Goal: Task Accomplishment & Management: Manage account settings

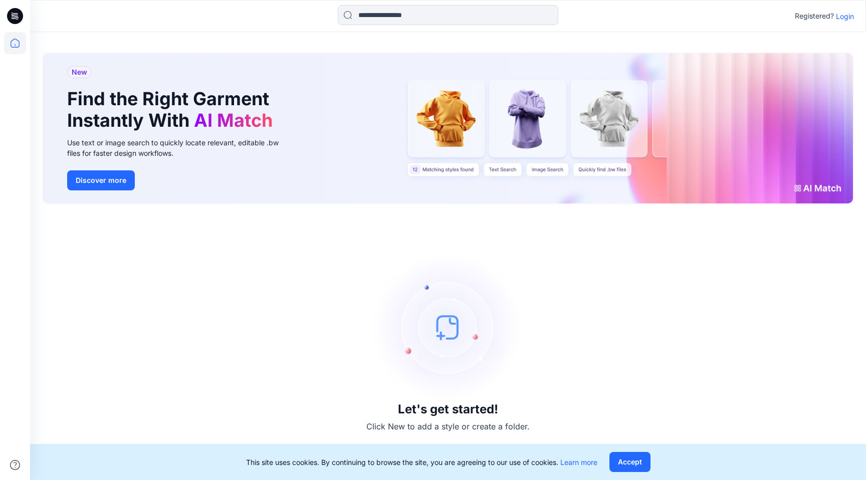
click at [852, 17] on p "Login" at bounding box center [845, 16] width 18 height 11
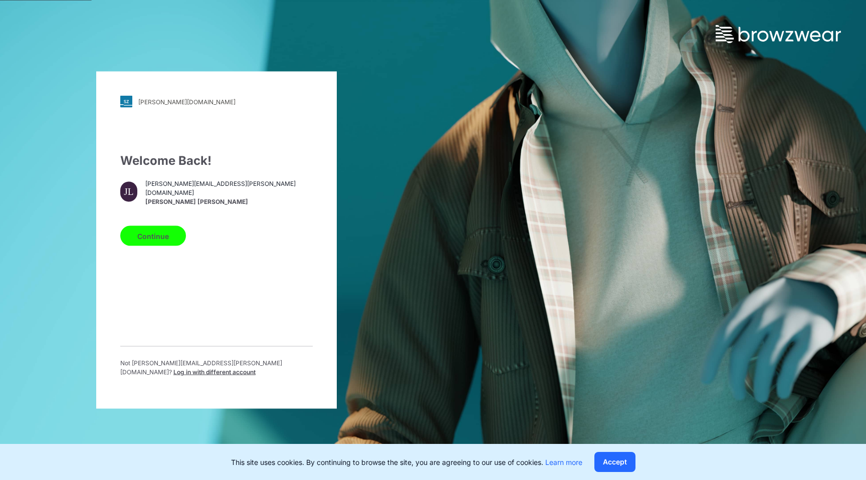
click at [161, 230] on button "Continue" at bounding box center [153, 236] width 66 height 20
click at [162, 238] on button "Continue" at bounding box center [153, 236] width 66 height 20
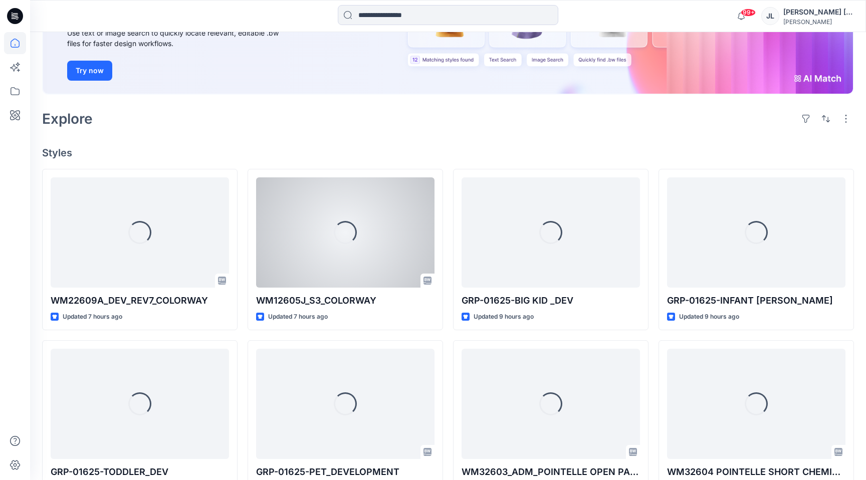
scroll to position [150, 0]
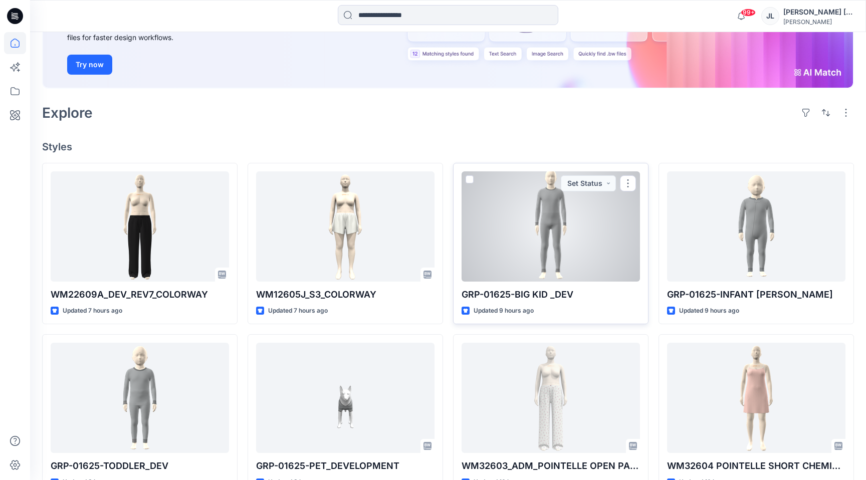
click at [602, 300] on p "GRP-01625-BIG KID _DEV" at bounding box center [551, 295] width 178 height 14
click at [559, 249] on div at bounding box center [551, 226] width 178 height 110
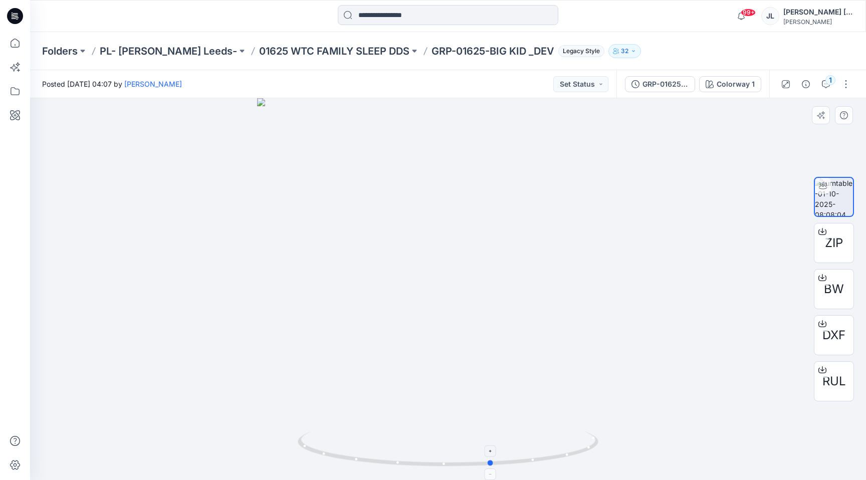
drag, startPoint x: 398, startPoint y: 462, endPoint x: 442, endPoint y: 461, distance: 44.1
click at [442, 461] on icon at bounding box center [449, 451] width 303 height 38
click at [381, 270] on img at bounding box center [448, 221] width 652 height 517
click at [328, 48] on p "01625 WTC FAMILY SLEEP DDS" at bounding box center [334, 51] width 150 height 14
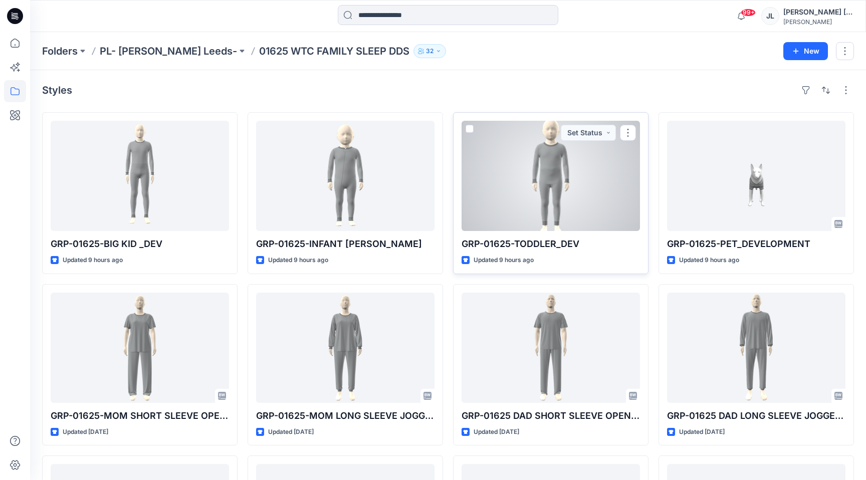
click at [495, 213] on div at bounding box center [551, 176] width 178 height 110
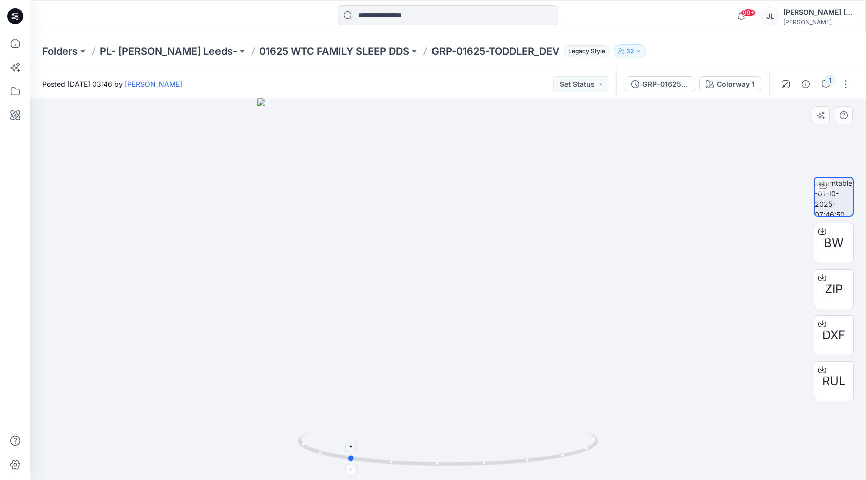
drag, startPoint x: 320, startPoint y: 442, endPoint x: 521, endPoint y: 456, distance: 201.0
click at [521, 456] on icon at bounding box center [449, 451] width 303 height 38
click at [576, 85] on button "Set Status" at bounding box center [580, 84] width 55 height 16
click at [553, 127] on p "Approved" at bounding box center [556, 130] width 33 height 13
click at [368, 49] on p "01625 WTC FAMILY SLEEP DDS" at bounding box center [334, 51] width 150 height 14
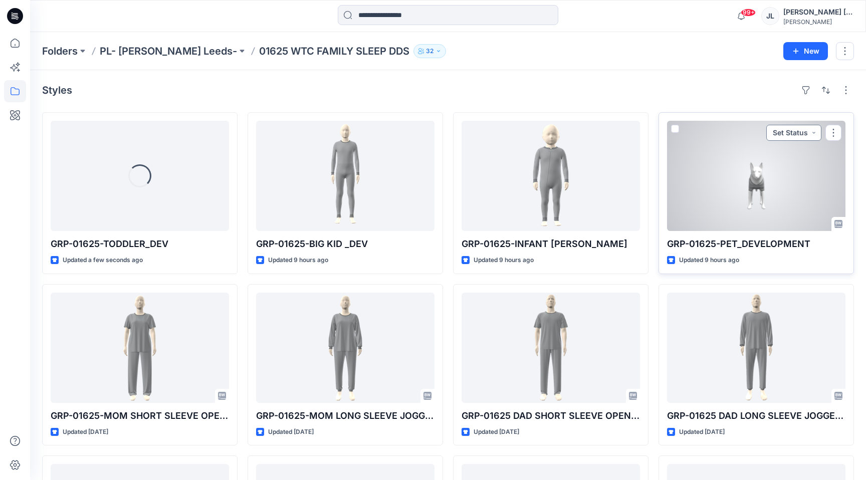
click at [796, 126] on button "Set Status" at bounding box center [794, 133] width 55 height 16
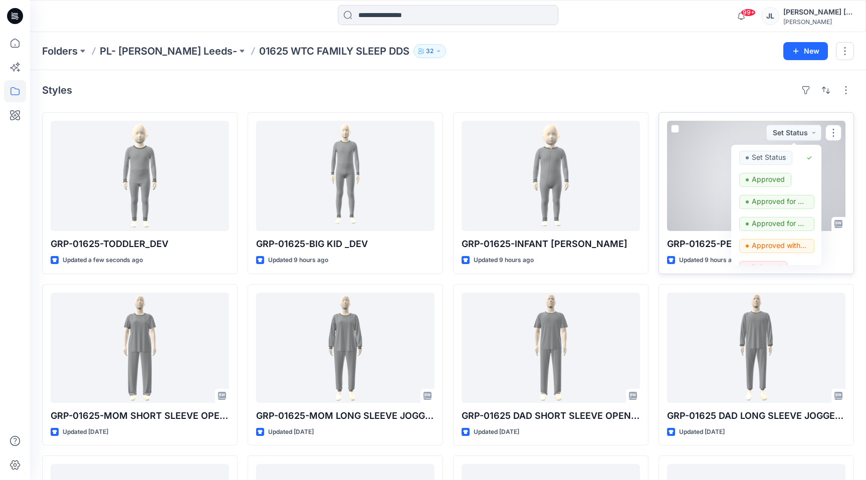
click at [675, 172] on div at bounding box center [756, 176] width 178 height 110
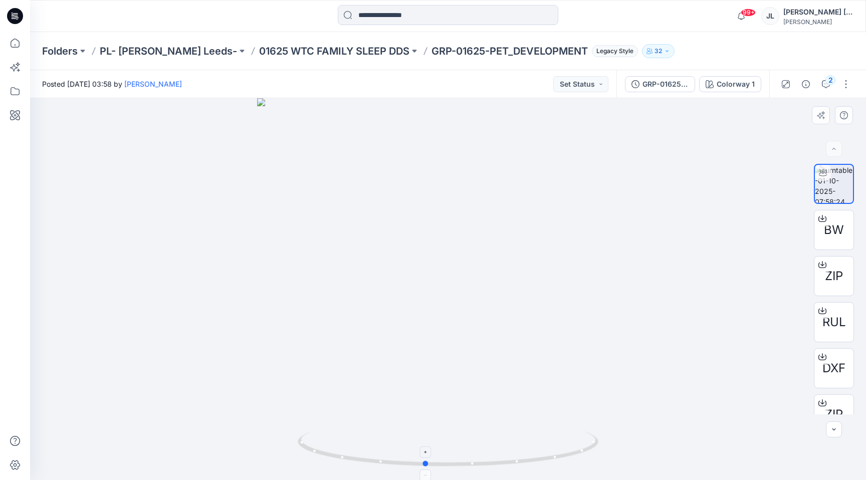
drag, startPoint x: 392, startPoint y: 455, endPoint x: 364, endPoint y: 452, distance: 27.7
click at [364, 452] on icon at bounding box center [449, 451] width 303 height 38
click at [590, 80] on button "Set Status" at bounding box center [580, 84] width 55 height 16
click at [560, 128] on p "Approved" at bounding box center [556, 130] width 33 height 13
click at [353, 51] on p "01625 WTC FAMILY SLEEP DDS" at bounding box center [334, 51] width 150 height 14
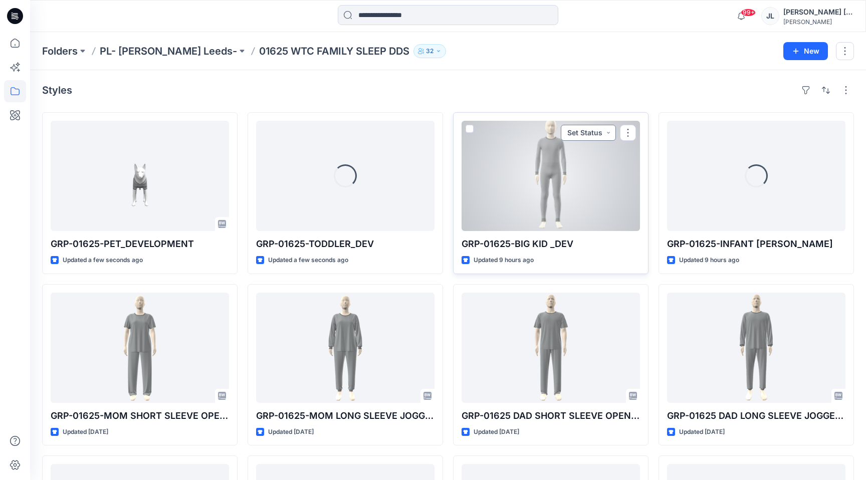
click at [596, 132] on button "Set Status" at bounding box center [588, 133] width 55 height 16
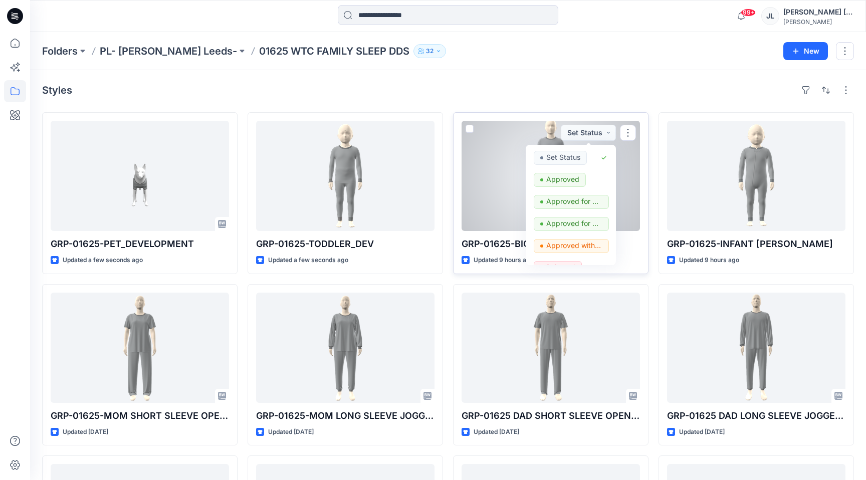
click at [516, 159] on div at bounding box center [551, 176] width 178 height 110
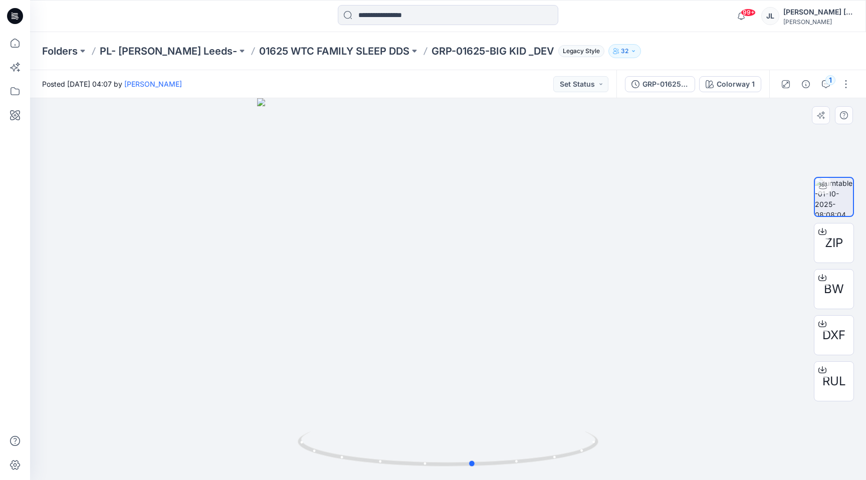
drag, startPoint x: 473, startPoint y: 462, endPoint x: 497, endPoint y: 420, distance: 48.9
click at [497, 420] on div at bounding box center [448, 289] width 836 height 382
click at [584, 82] on button "Set Status" at bounding box center [580, 84] width 55 height 16
click at [563, 129] on p "Approved" at bounding box center [556, 130] width 33 height 13
click at [364, 55] on p "01625 WTC FAMILY SLEEP DDS" at bounding box center [334, 51] width 150 height 14
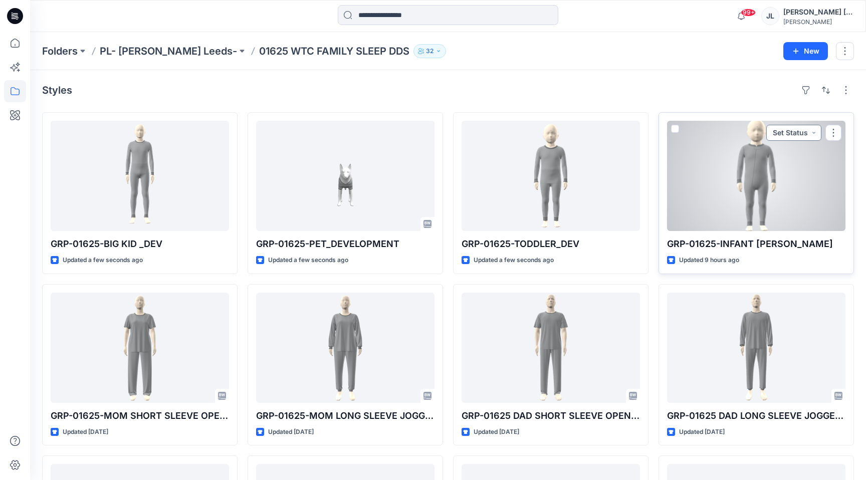
click at [797, 126] on button "Set Status" at bounding box center [794, 133] width 55 height 16
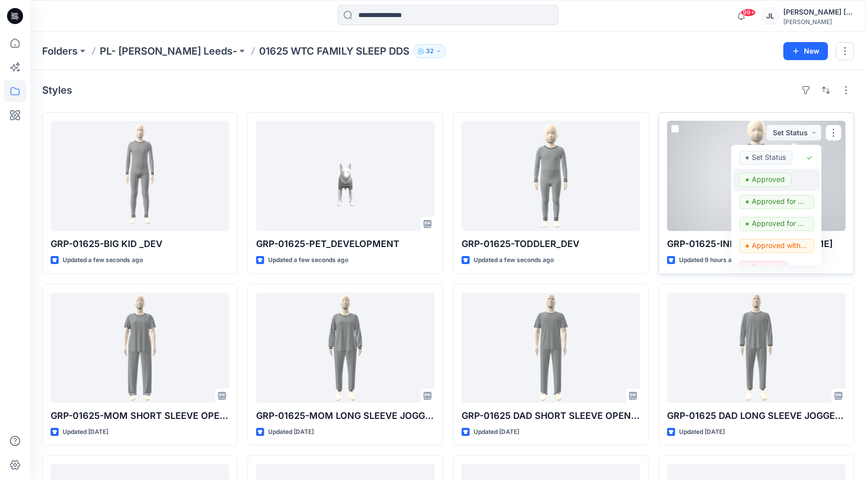
click at [777, 178] on p "Approved" at bounding box center [768, 179] width 33 height 13
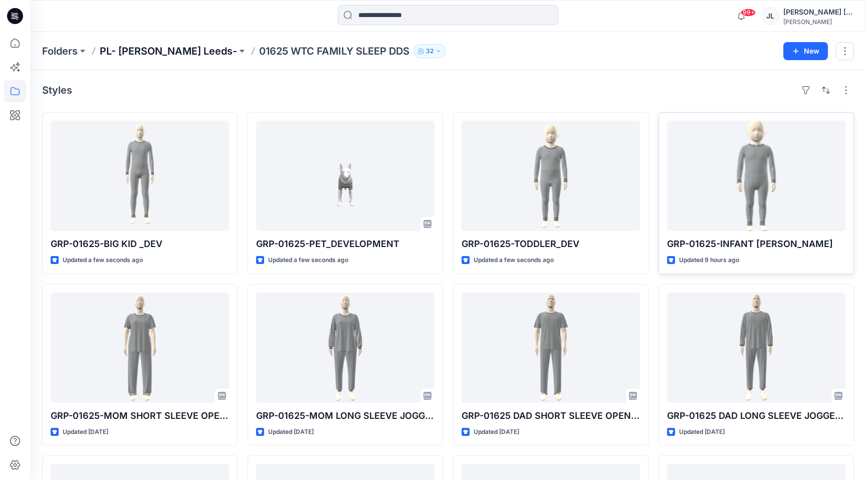
click at [164, 48] on p "PL- [PERSON_NAME] Leeds-" at bounding box center [168, 51] width 137 height 14
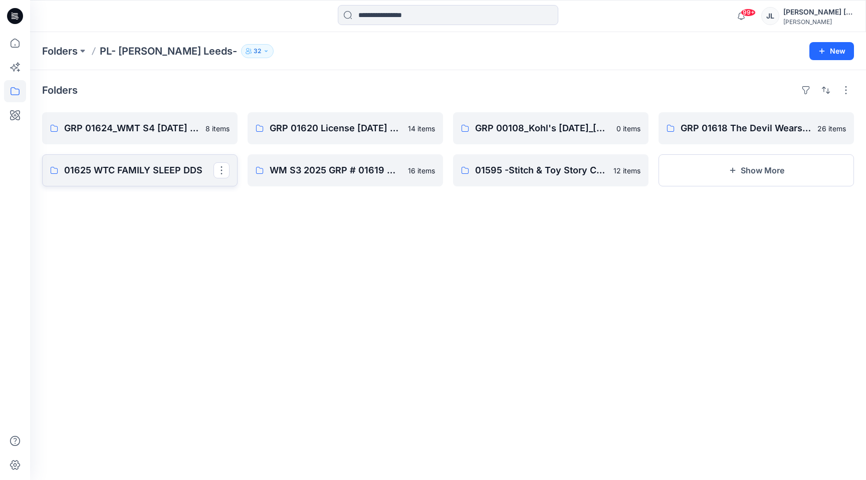
click at [152, 172] on p "01625 WTC FAMILY SLEEP DDS" at bounding box center [138, 170] width 149 height 14
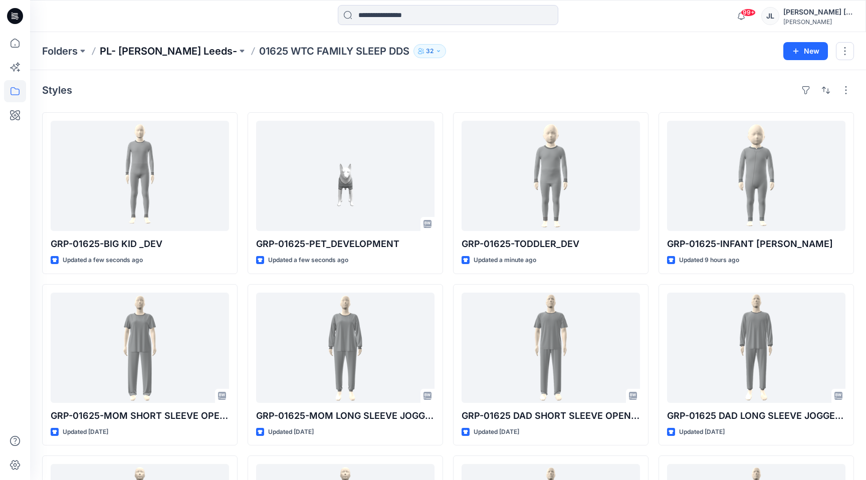
click at [181, 48] on p "PL- [PERSON_NAME] Leeds-" at bounding box center [168, 51] width 137 height 14
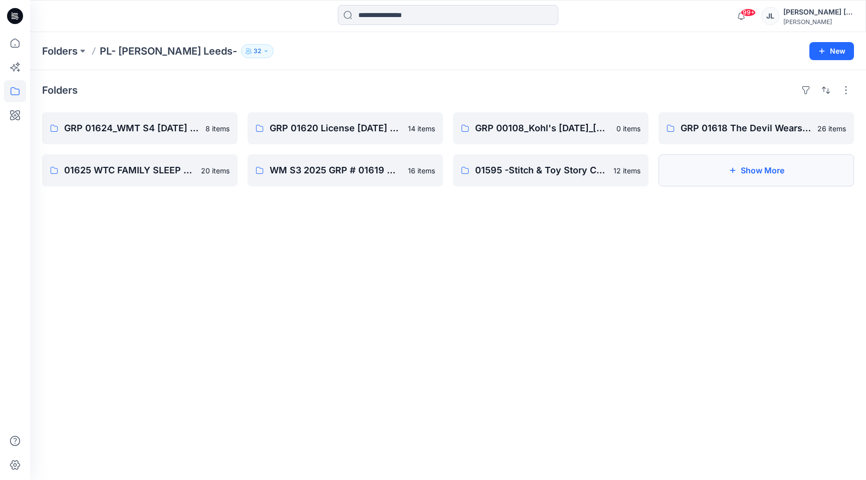
click at [699, 178] on button "Show More" at bounding box center [757, 170] width 196 height 32
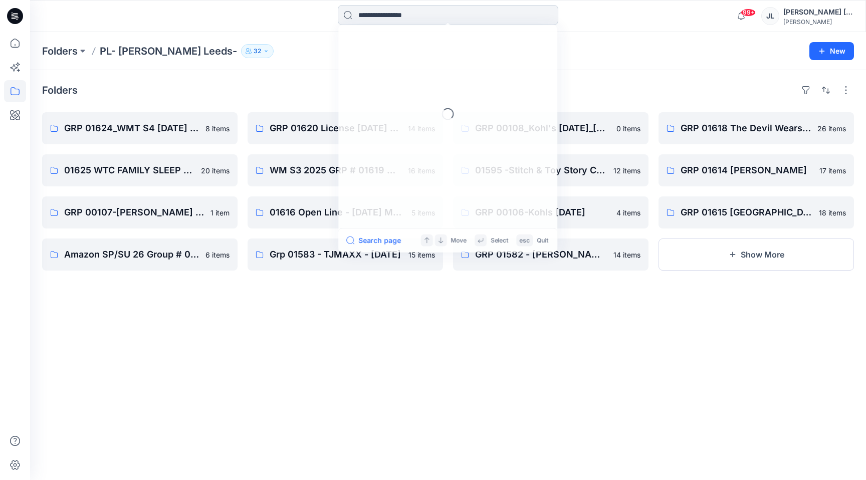
click at [401, 20] on input at bounding box center [448, 15] width 221 height 20
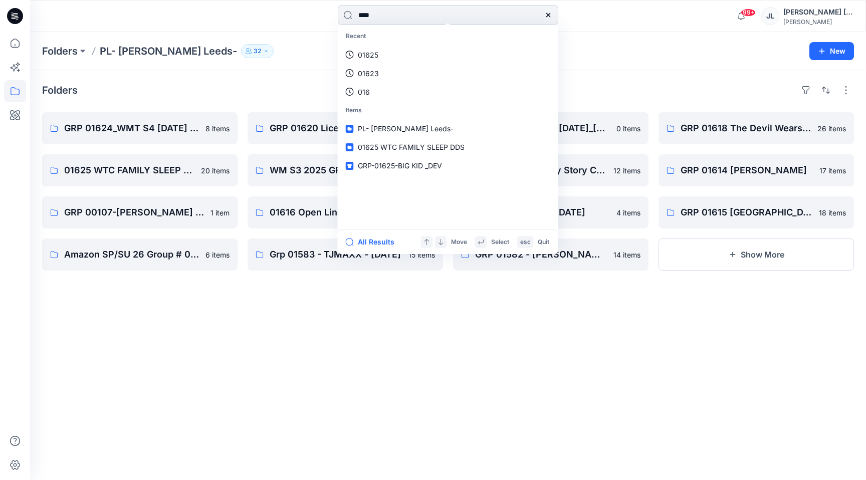
type input "*****"
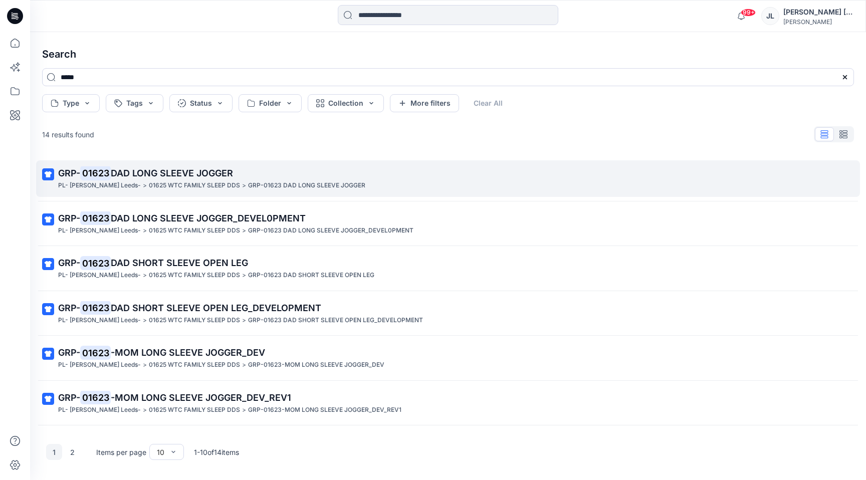
click at [220, 175] on span "DAD LONG SLEEVE JOGGER" at bounding box center [172, 173] width 122 height 11
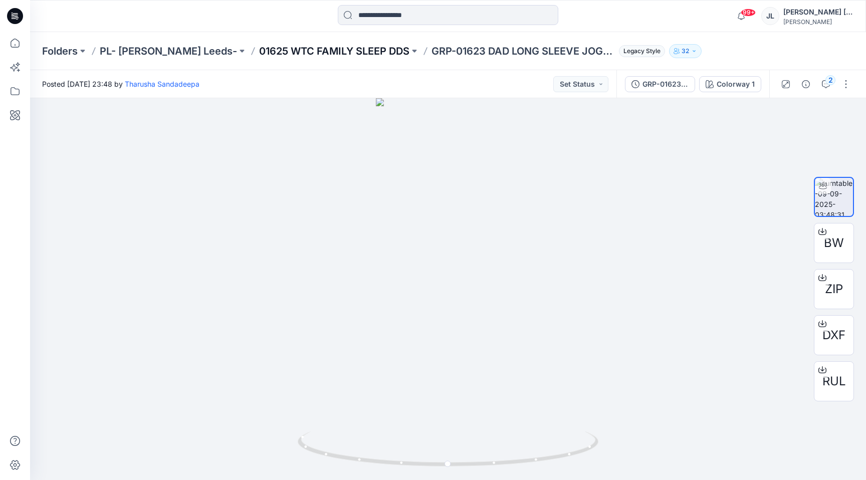
click at [347, 44] on p "01625 WTC FAMILY SLEEP DDS" at bounding box center [334, 51] width 150 height 14
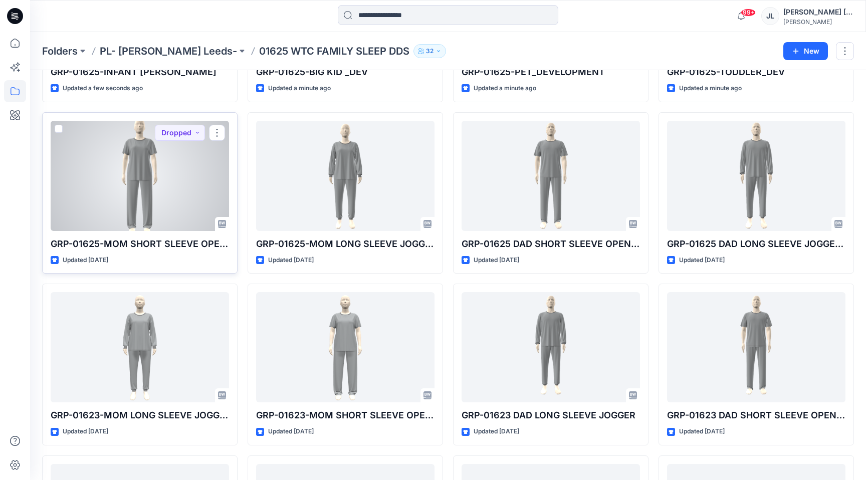
scroll to position [177, 0]
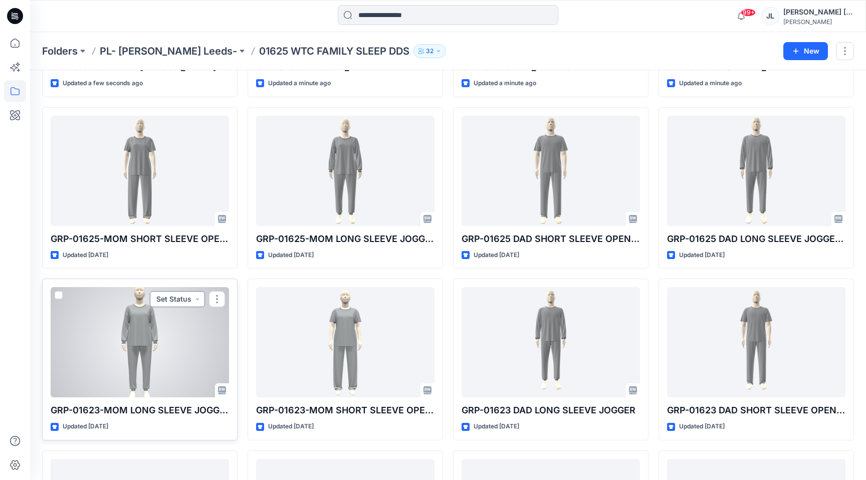
click at [190, 302] on button "Set Status" at bounding box center [177, 299] width 55 height 16
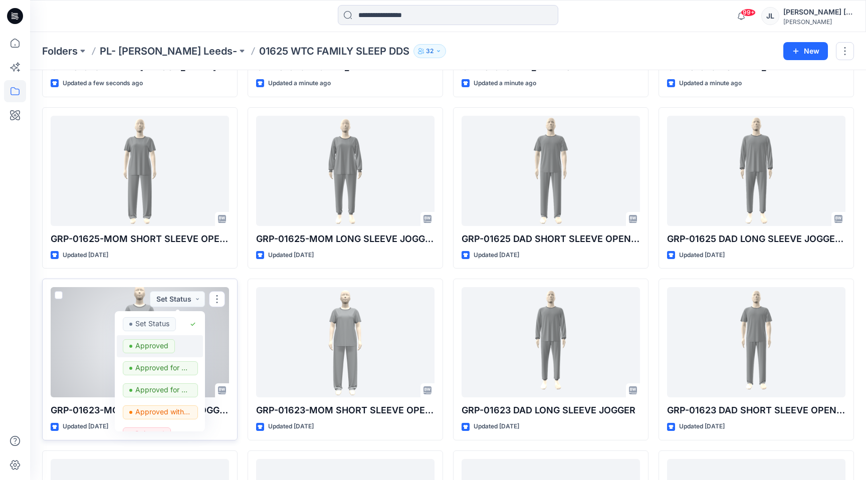
click at [163, 346] on p "Approved" at bounding box center [151, 345] width 33 height 13
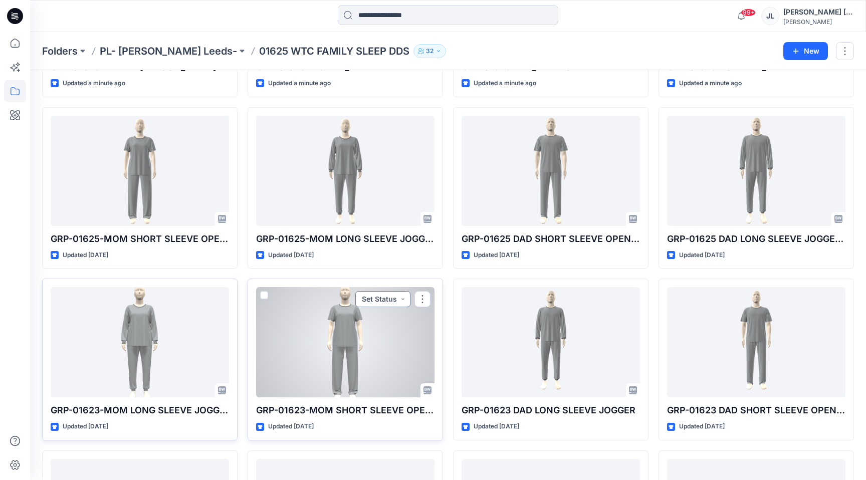
click at [373, 295] on button "Set Status" at bounding box center [382, 299] width 55 height 16
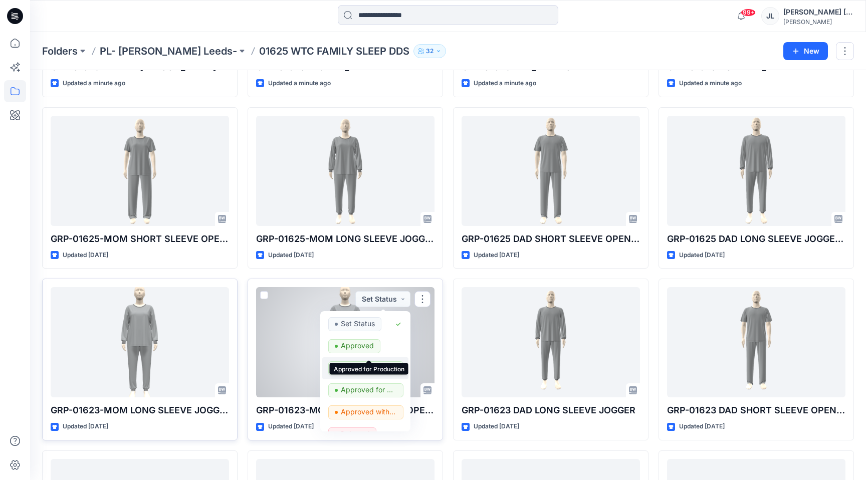
scroll to position [82, 0]
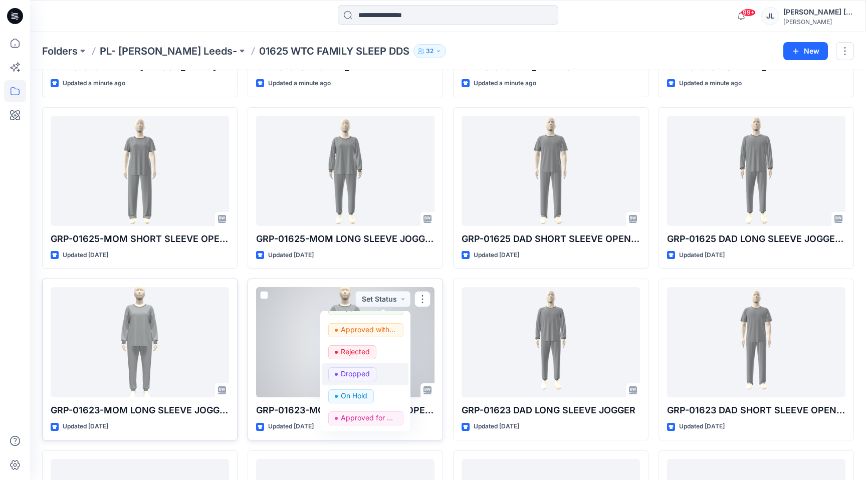
click at [356, 377] on p "Dropped" at bounding box center [355, 373] width 29 height 13
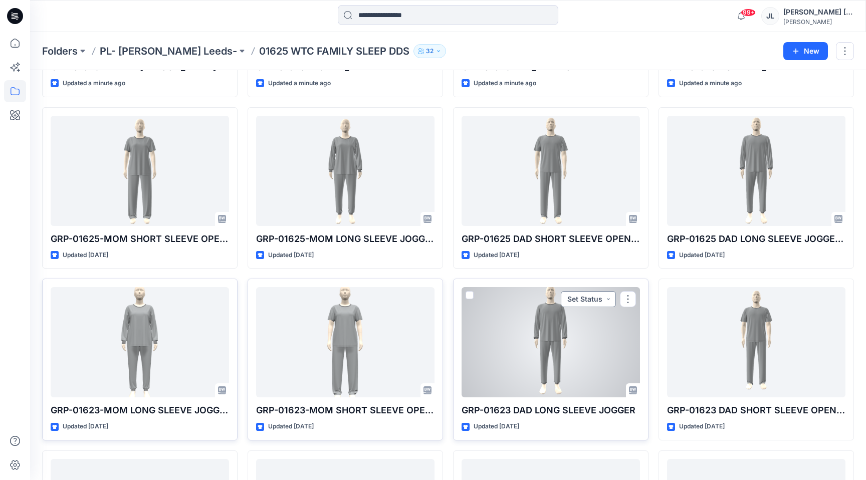
click at [586, 302] on button "Set Status" at bounding box center [588, 299] width 55 height 16
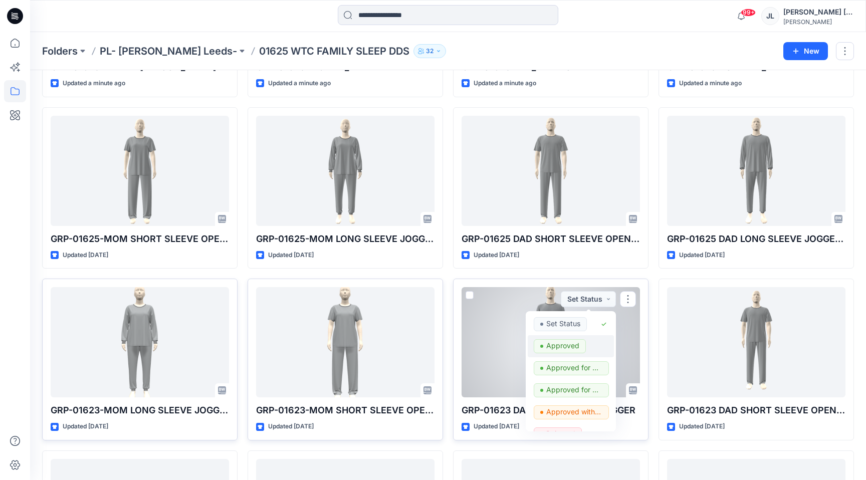
click at [567, 342] on p "Approved" at bounding box center [562, 345] width 33 height 13
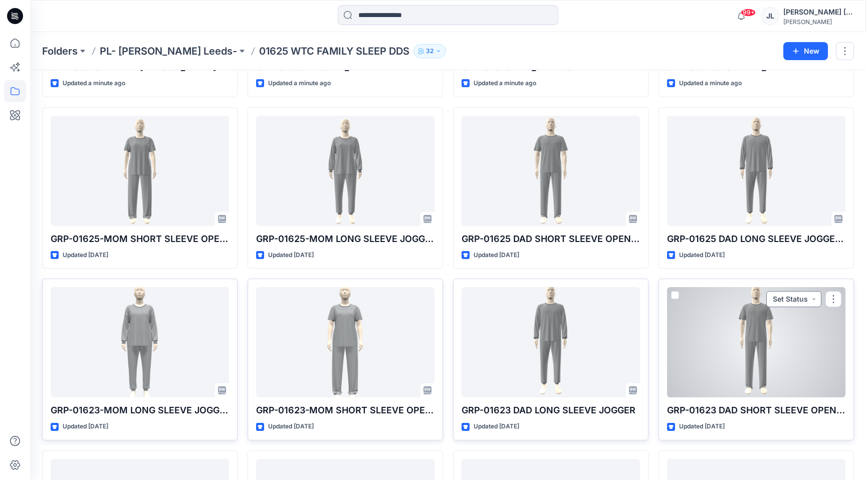
click at [791, 295] on button "Set Status" at bounding box center [794, 299] width 55 height 16
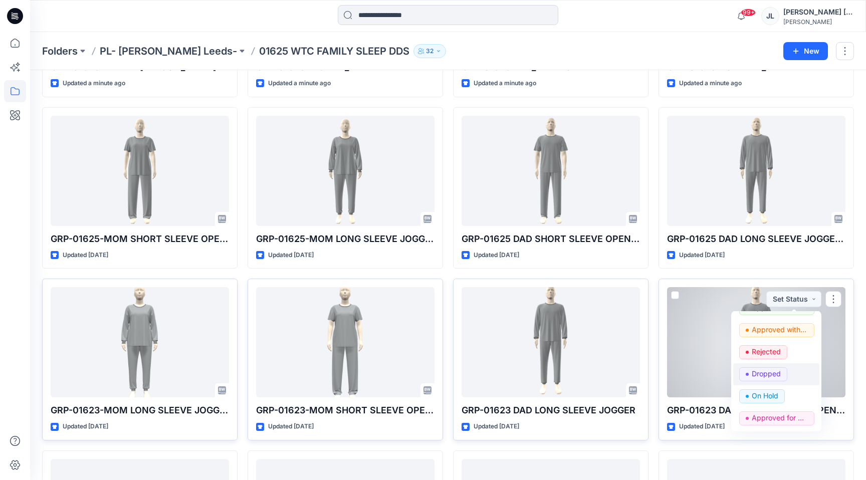
click at [768, 374] on p "Dropped" at bounding box center [766, 373] width 29 height 13
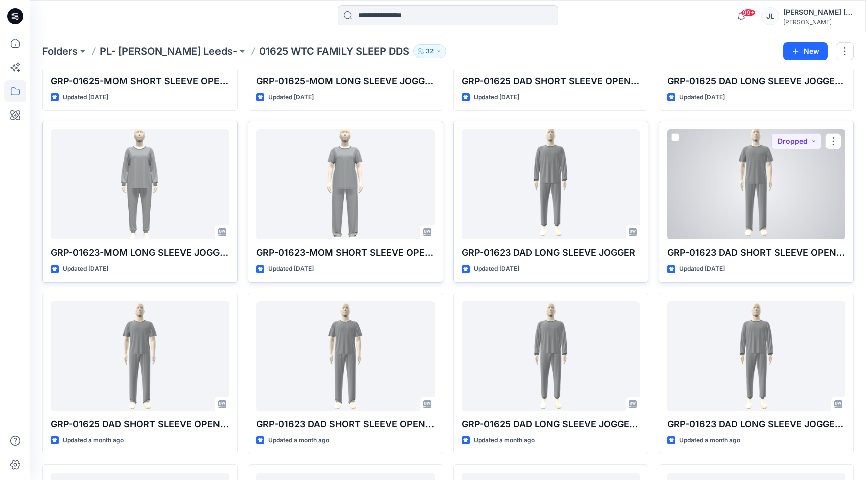
scroll to position [342, 0]
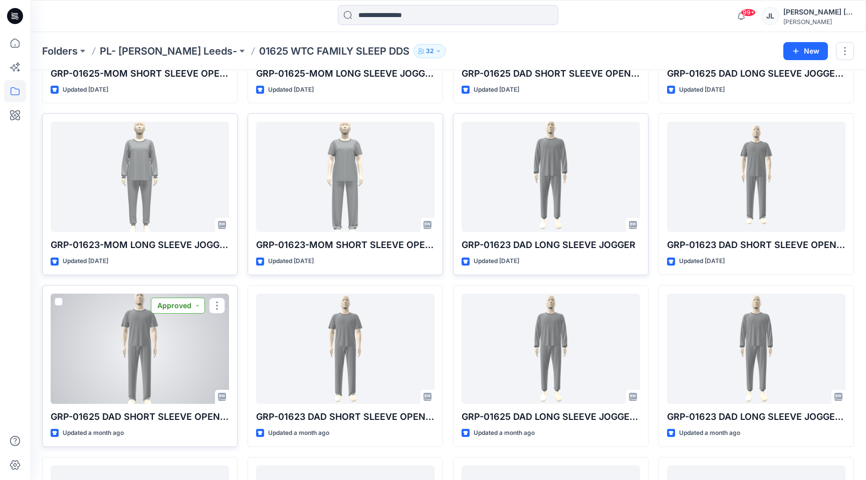
click at [203, 305] on button "Approved" at bounding box center [178, 306] width 54 height 16
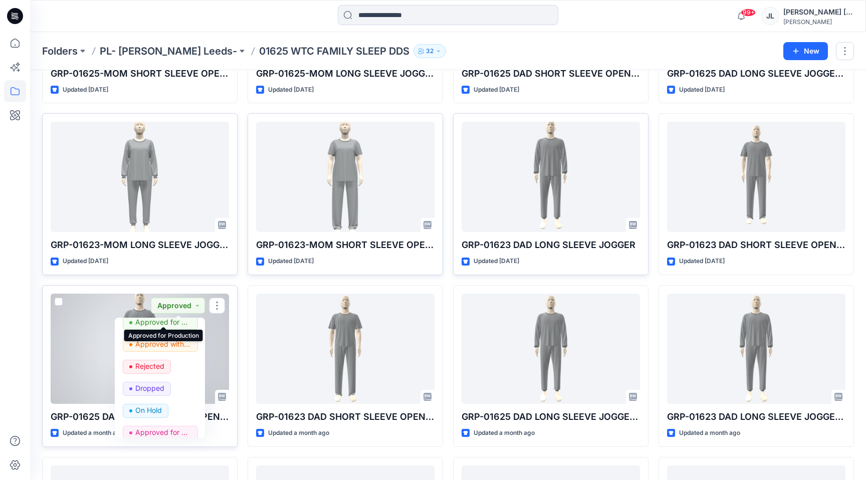
scroll to position [82, 0]
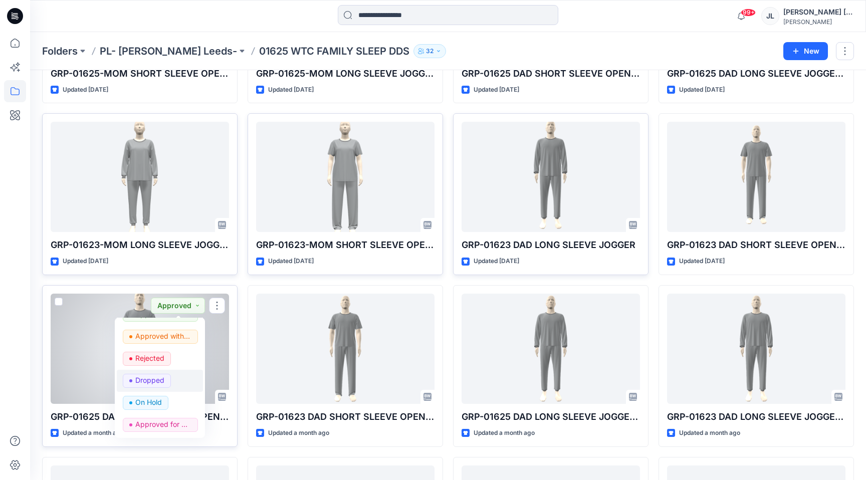
click at [155, 378] on p "Dropped" at bounding box center [149, 380] width 29 height 13
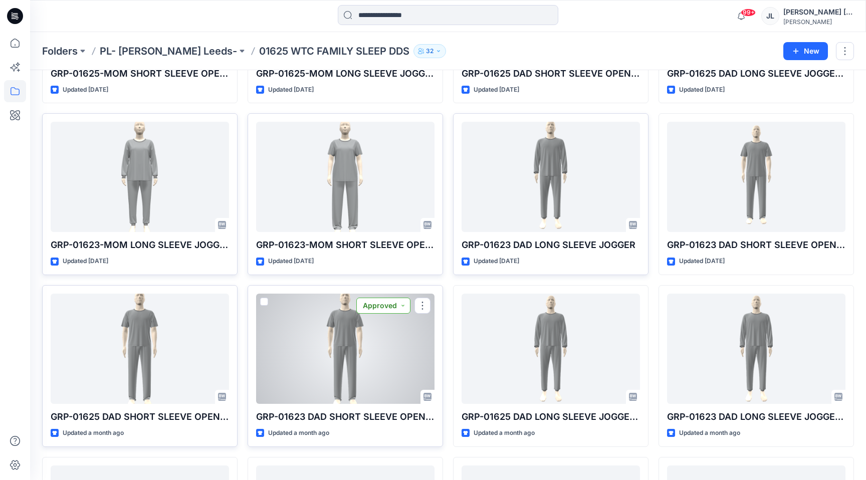
click at [393, 307] on button "Approved" at bounding box center [383, 306] width 54 height 16
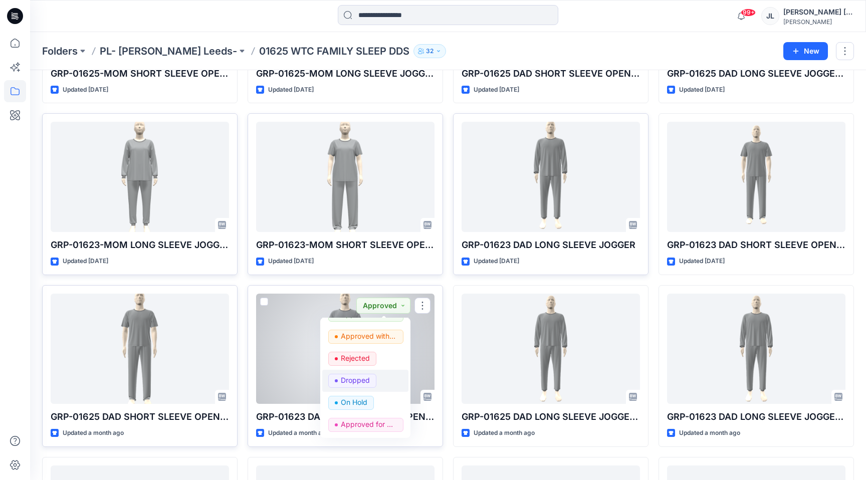
click at [363, 377] on p "Dropped" at bounding box center [355, 380] width 29 height 13
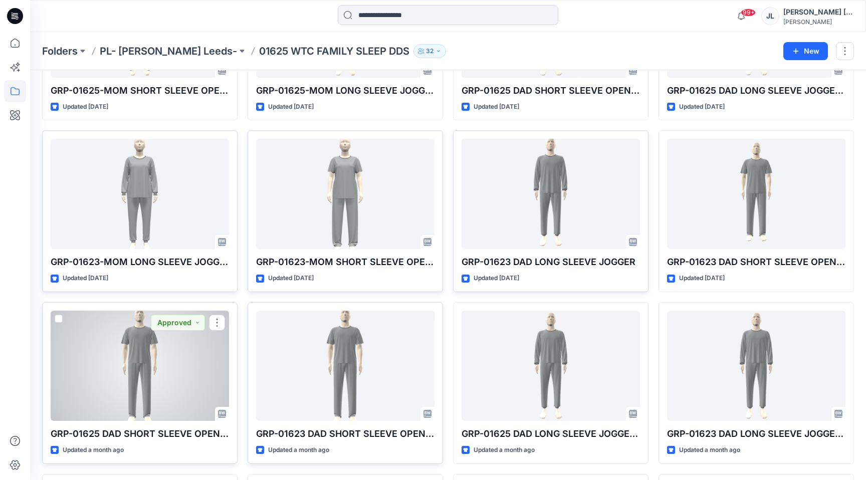
scroll to position [327, 0]
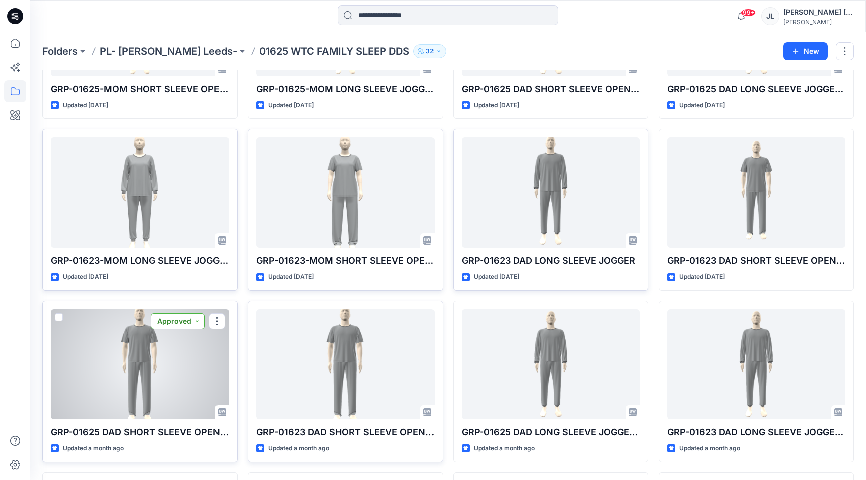
click at [184, 322] on button "Approved" at bounding box center [178, 321] width 54 height 16
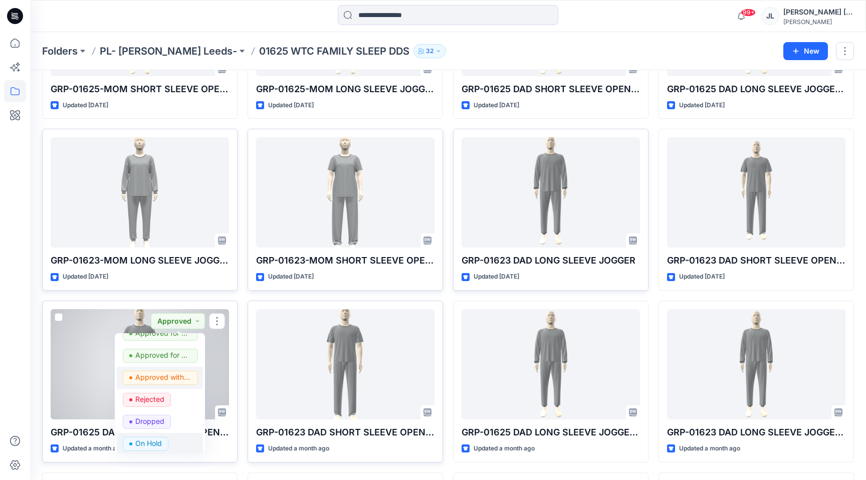
scroll to position [68, 0]
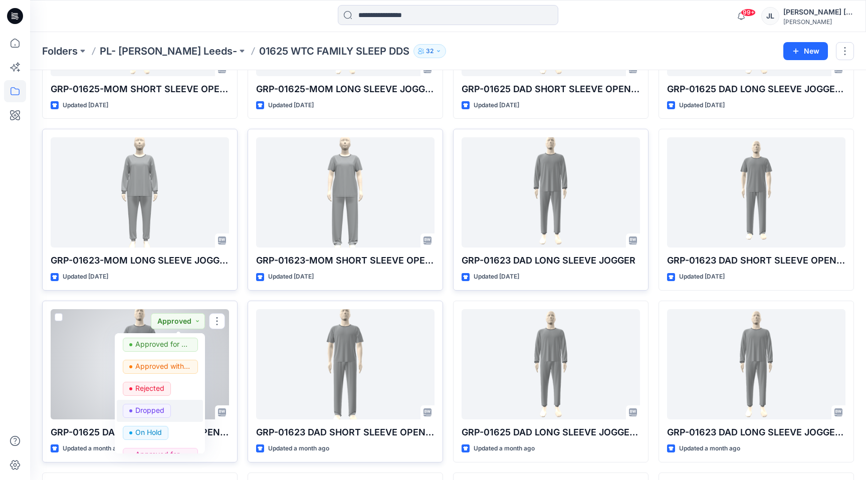
click at [149, 407] on p "Dropped" at bounding box center [149, 410] width 29 height 13
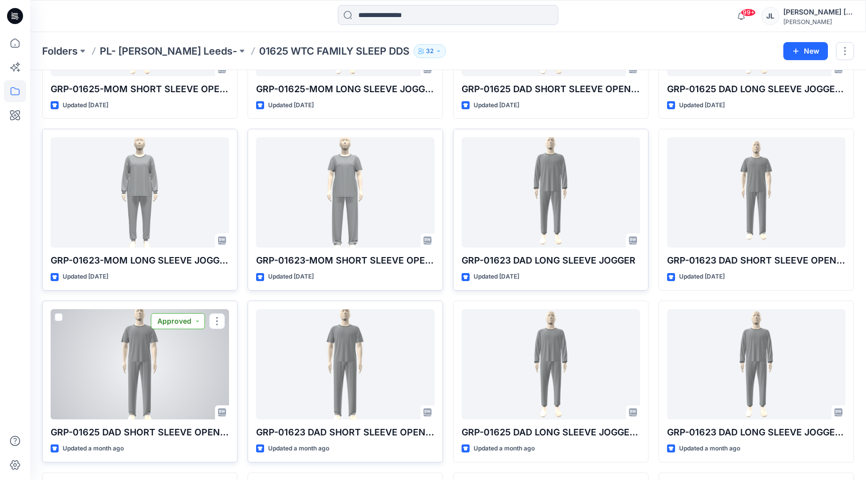
click at [177, 316] on button "Approved" at bounding box center [178, 321] width 54 height 16
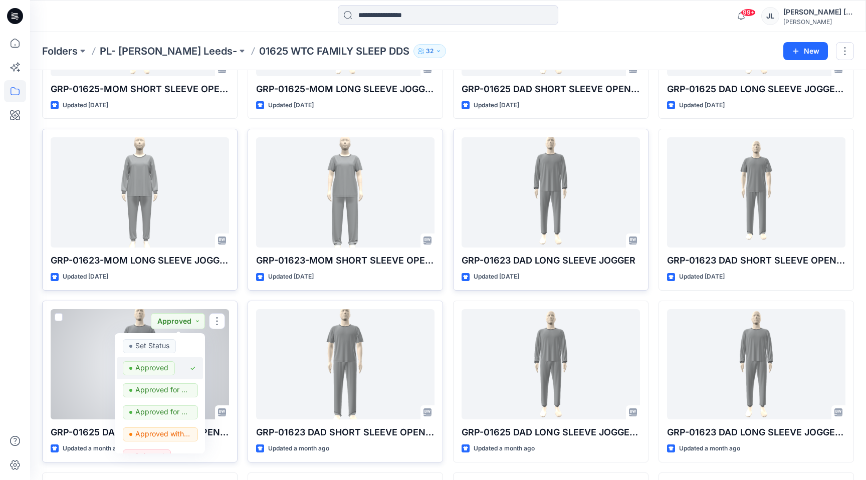
scroll to position [82, 0]
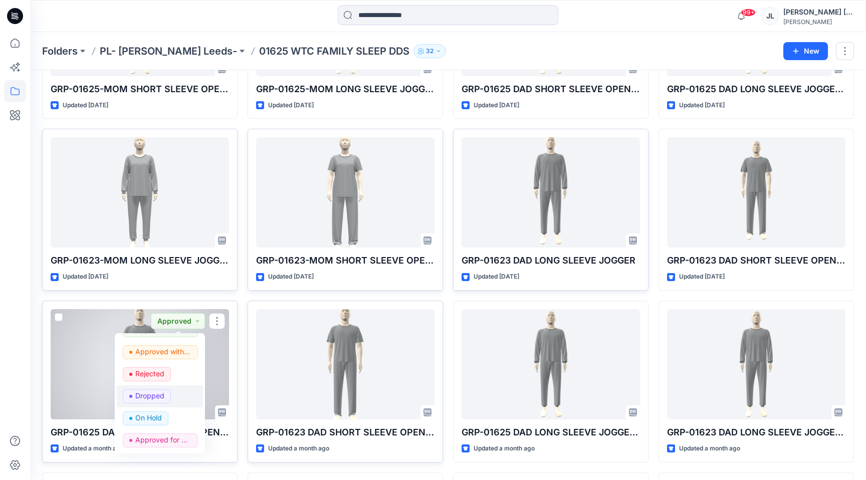
click at [158, 390] on p "Dropped" at bounding box center [149, 396] width 29 height 13
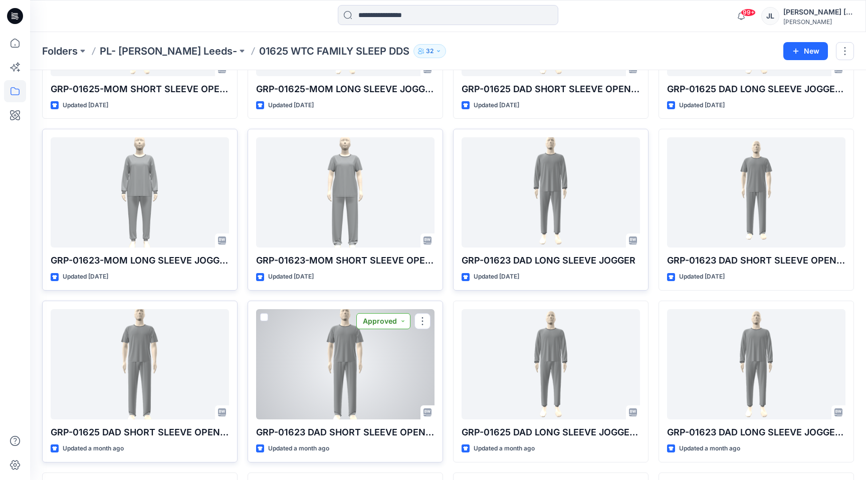
click at [376, 322] on button "Approved" at bounding box center [383, 321] width 54 height 16
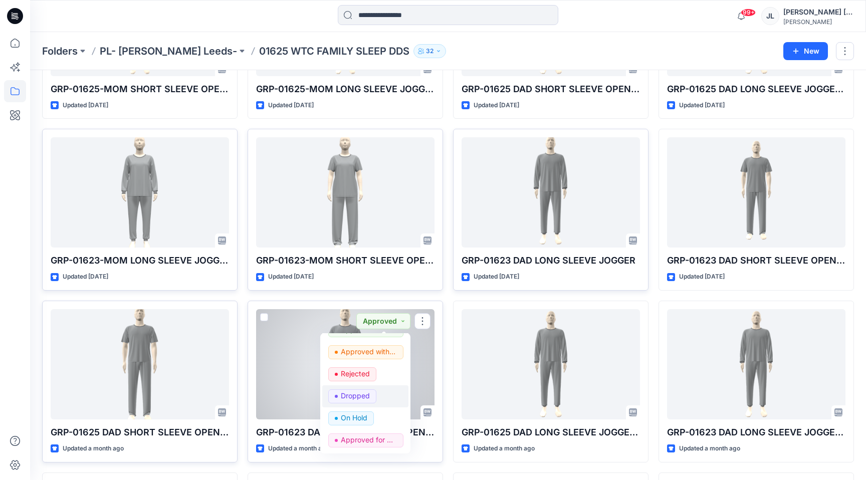
click at [356, 400] on p "Dropped" at bounding box center [355, 396] width 29 height 13
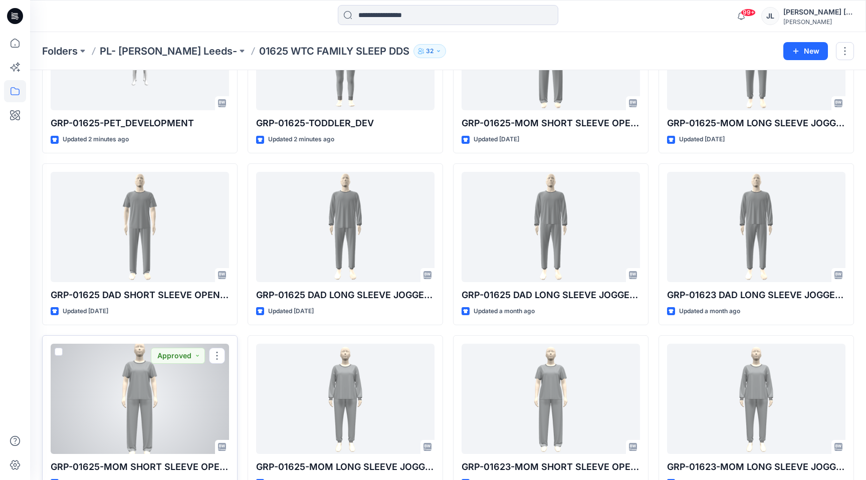
scroll to position [463, 0]
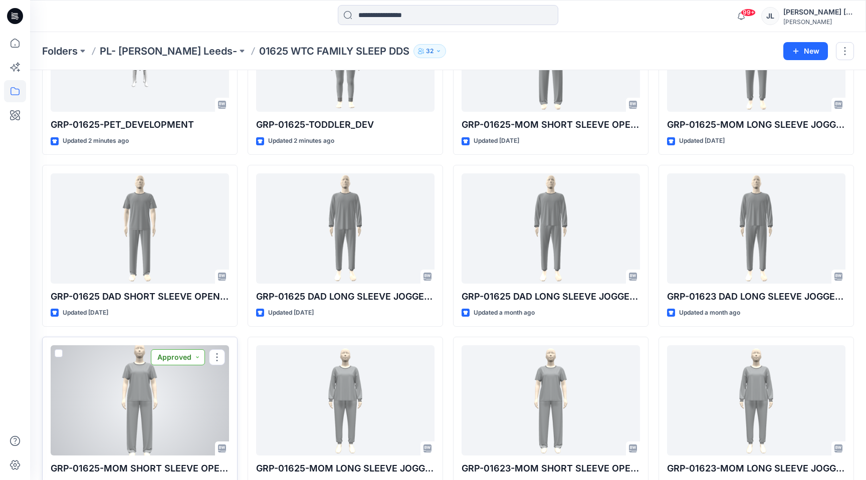
click at [162, 362] on button "Approved" at bounding box center [178, 357] width 54 height 16
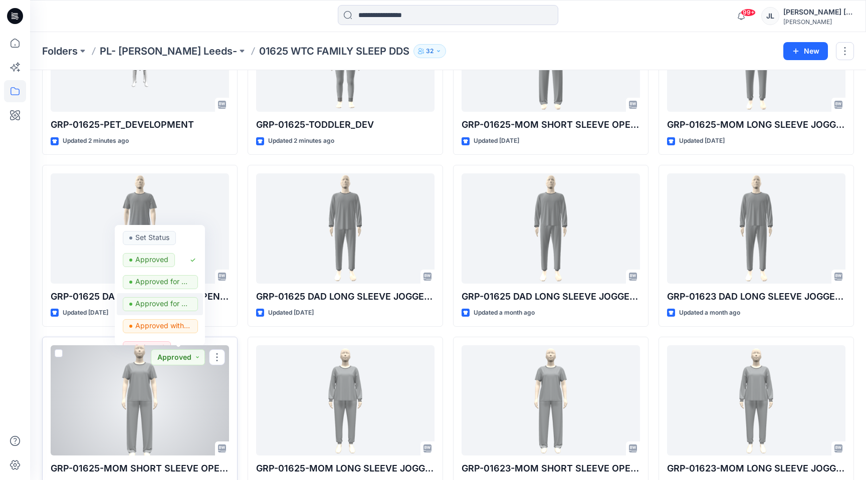
scroll to position [82, 0]
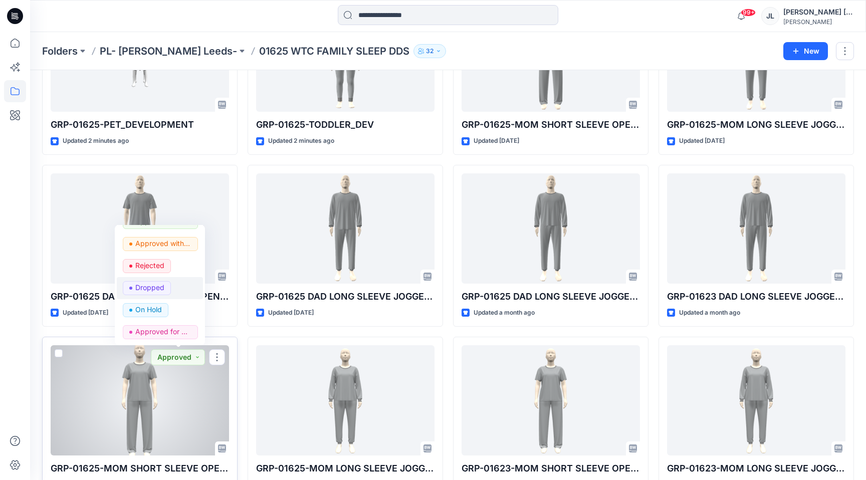
click at [157, 289] on p "Dropped" at bounding box center [149, 287] width 29 height 13
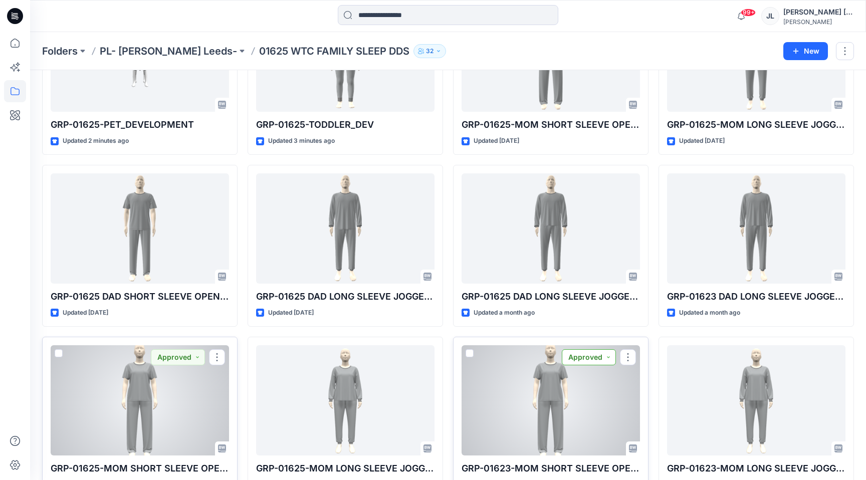
click at [590, 355] on button "Approved" at bounding box center [589, 357] width 54 height 16
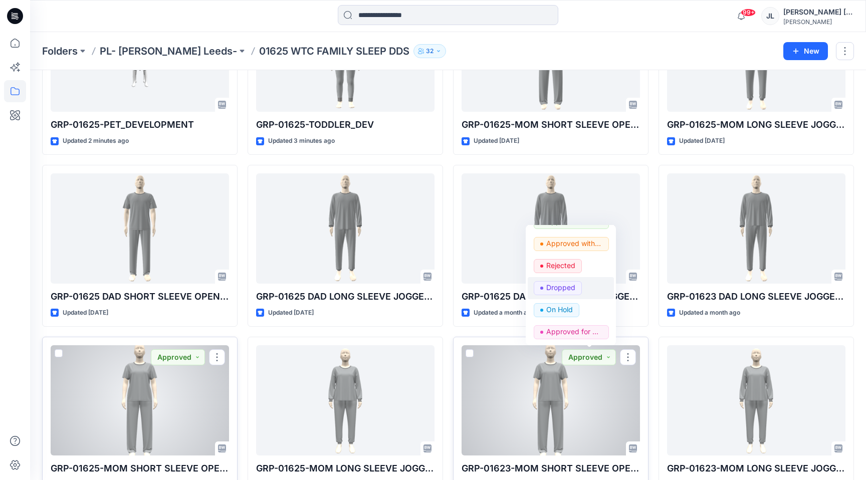
click at [566, 286] on p "Dropped" at bounding box center [560, 287] width 29 height 13
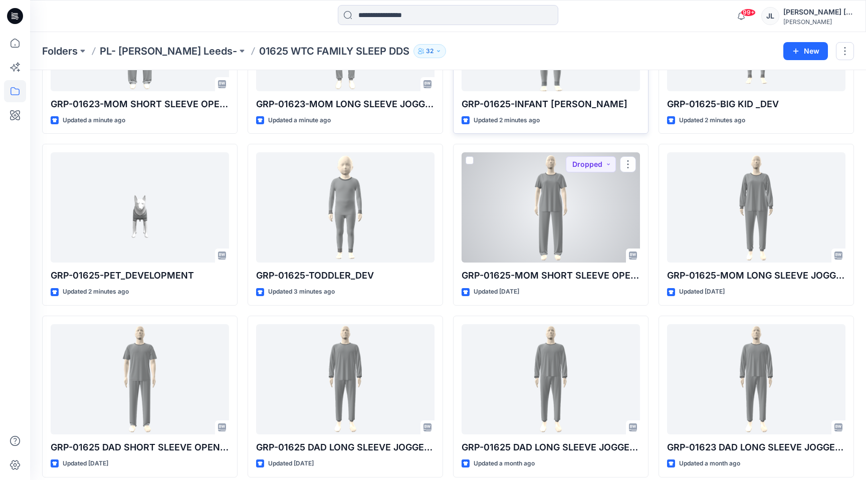
scroll to position [330, 0]
